Goal: Find specific page/section: Find specific page/section

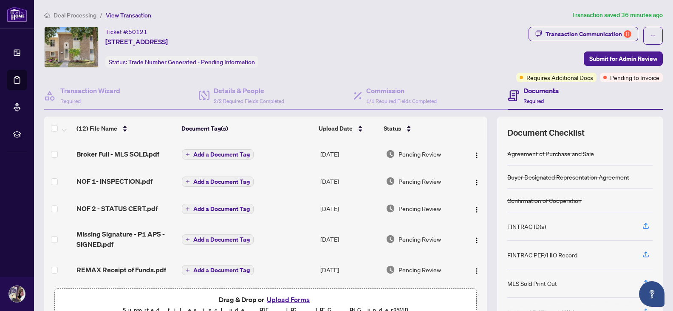
scroll to position [66, 0]
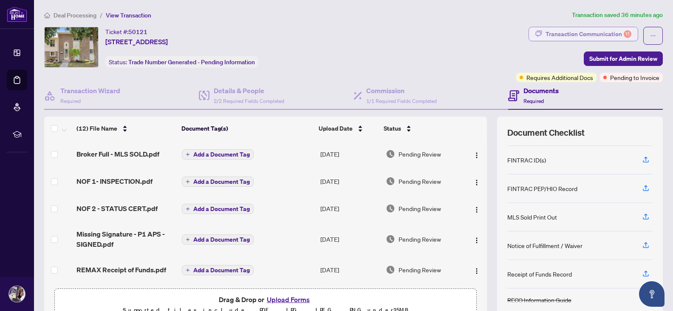
click at [603, 34] on div "Transaction Communication 11" at bounding box center [589, 34] width 86 height 14
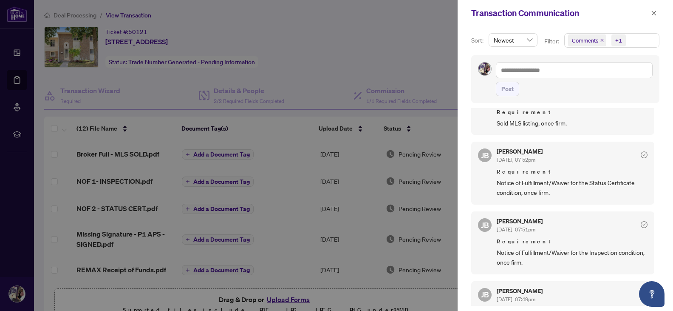
scroll to position [320, 0]
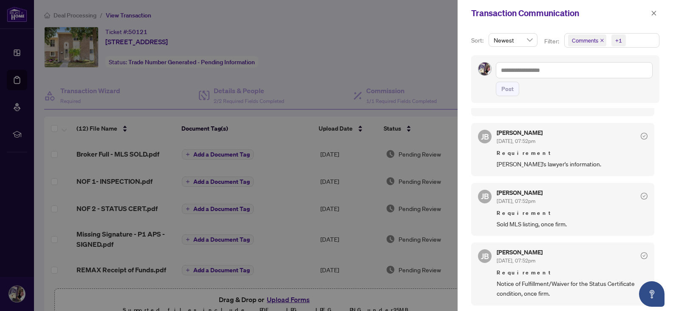
click at [580, 236] on div "JB Jean Belarde Aug/26/2025, 07:53pm Hi Beriozka, congratulations on your Trans…" at bounding box center [565, 207] width 188 height 198
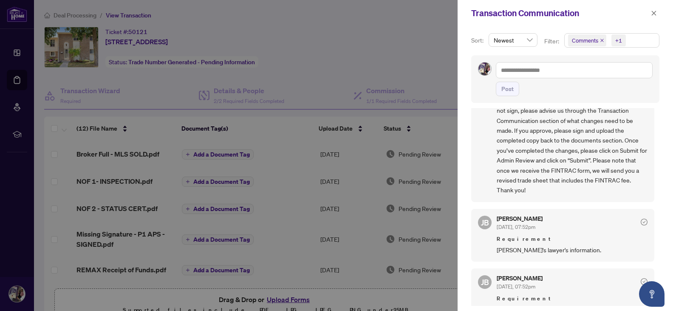
scroll to position [71, 0]
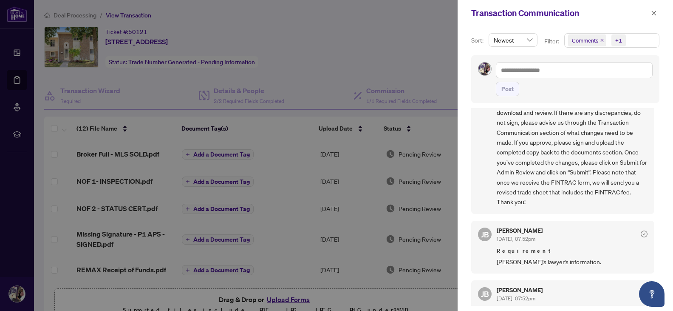
click at [580, 236] on div "Jean Belarde Aug/26/2025, 07:52pm Requirement Buyer's lawyer's information." at bounding box center [572, 246] width 151 height 39
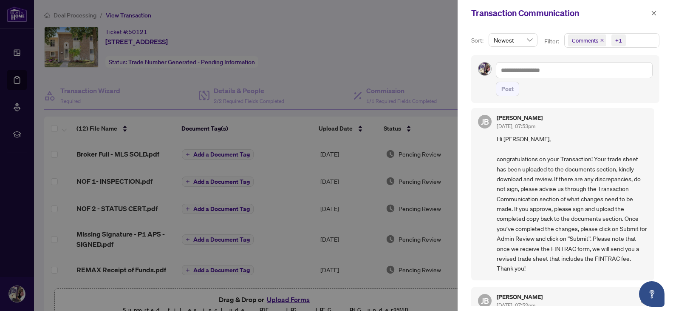
scroll to position [0, 0]
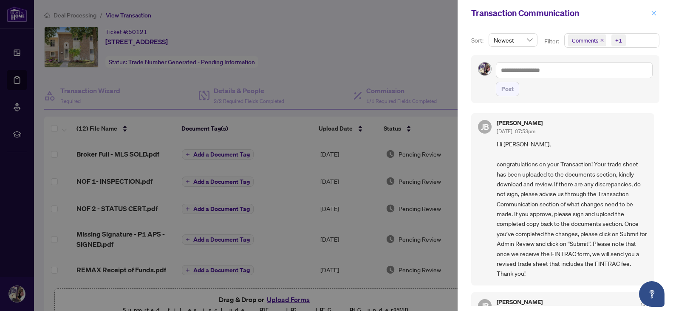
click at [654, 17] on span "button" at bounding box center [654, 13] width 6 height 14
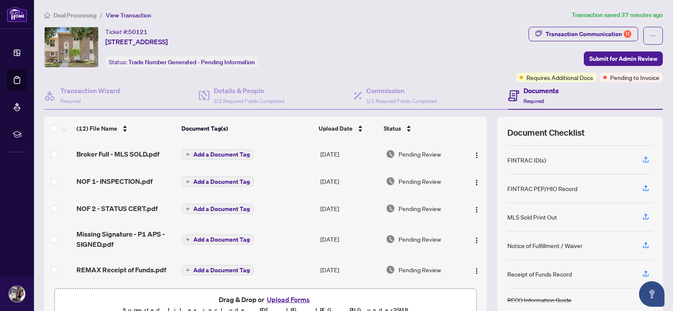
click at [76, 16] on span "Deal Processing" at bounding box center [75, 15] width 43 height 8
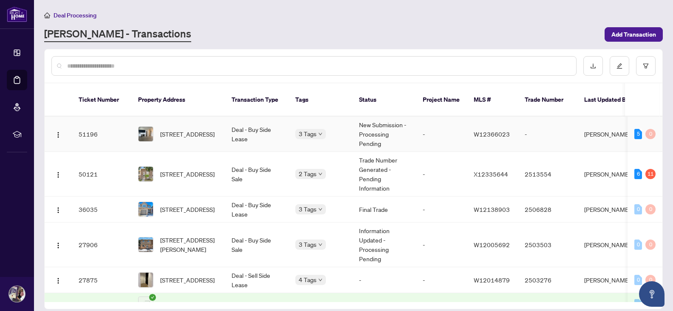
click at [121, 130] on td "51196" at bounding box center [101, 133] width 59 height 35
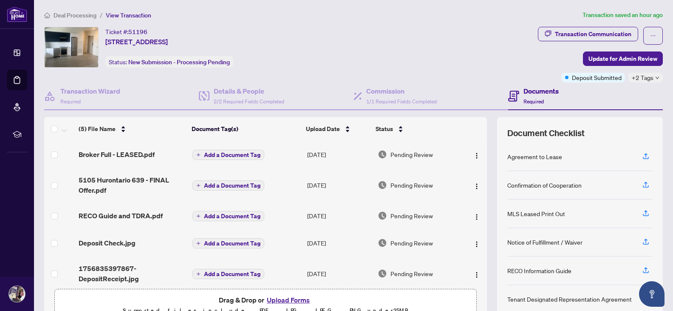
click at [648, 79] on div "+2 Tags" at bounding box center [645, 78] width 34 height 10
click at [502, 62] on div "Ticket #: 51196 639-5105 Hurontario St, Mississauga, Ontario L4Z 0C9, Canada St…" at bounding box center [289, 47] width 490 height 41
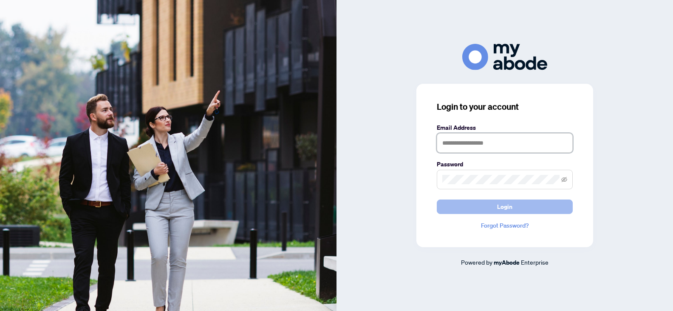
type input "**********"
click at [526, 209] on button "Login" at bounding box center [505, 206] width 136 height 14
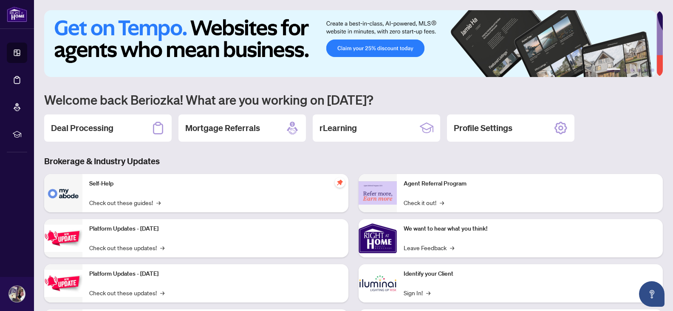
click at [444, 284] on div "Identify your Client Sign In! →" at bounding box center [530, 283] width 266 height 38
click at [410, 293] on link "Sign In! →" at bounding box center [417, 292] width 27 height 9
